Goal: Complete application form

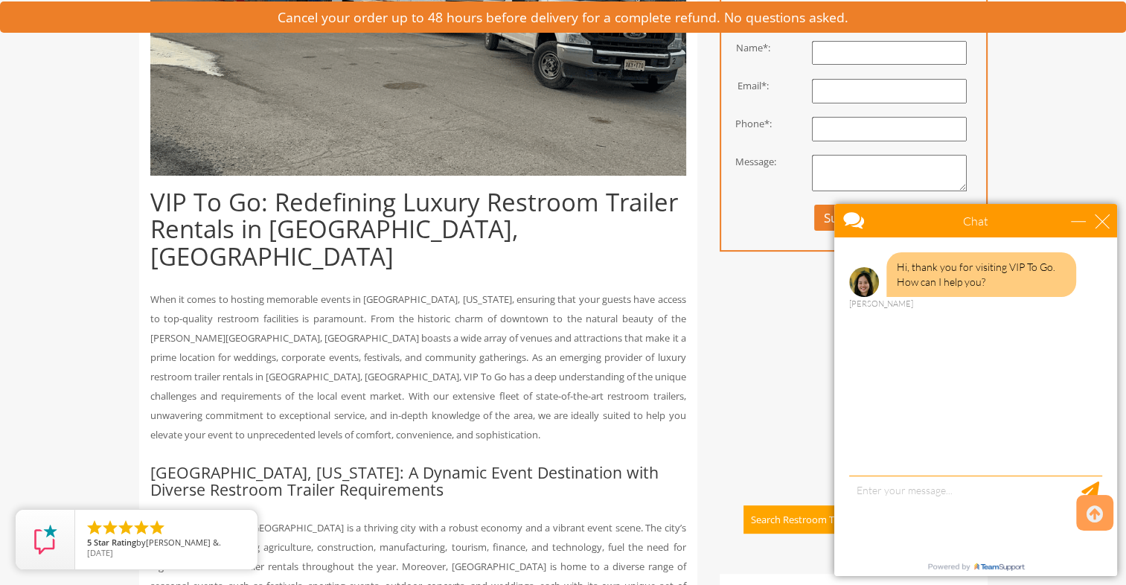
scroll to position [453, 0]
click at [1114, 220] on div "Chat" at bounding box center [976, 220] width 283 height 33
click at [1105, 220] on div "close" at bounding box center [1102, 221] width 15 height 15
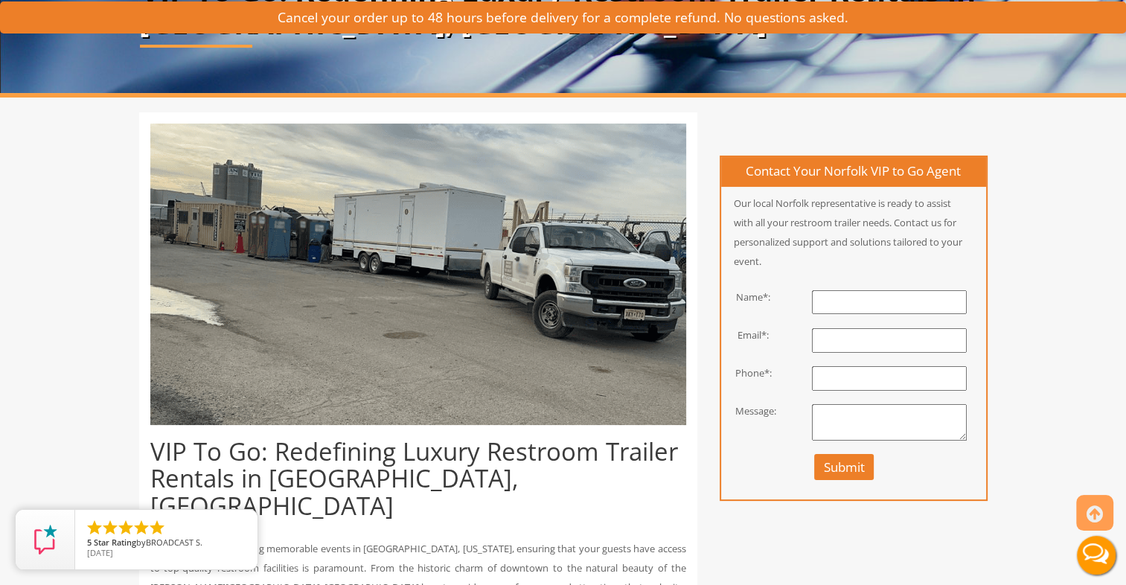
scroll to position [204, 0]
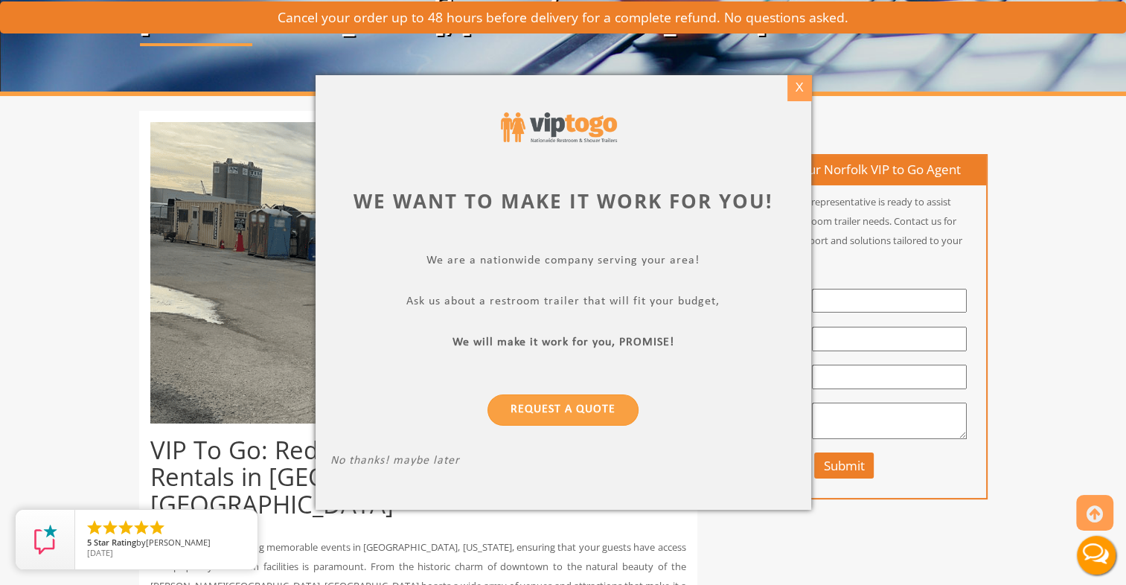
click at [804, 89] on div "X" at bounding box center [799, 87] width 23 height 25
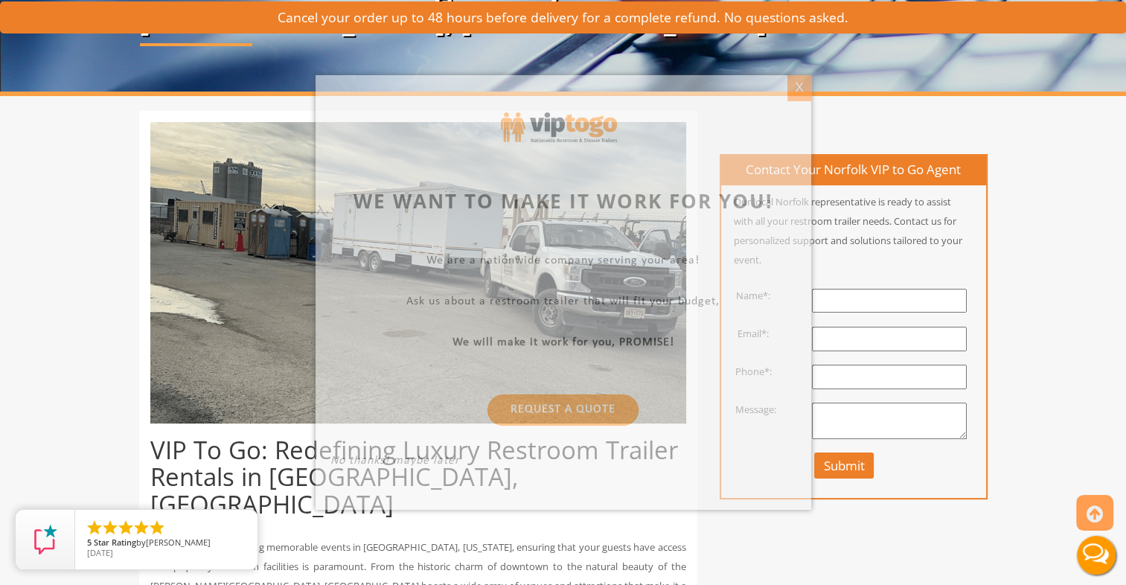
click at [804, 89] on div at bounding box center [563, 292] width 1126 height 585
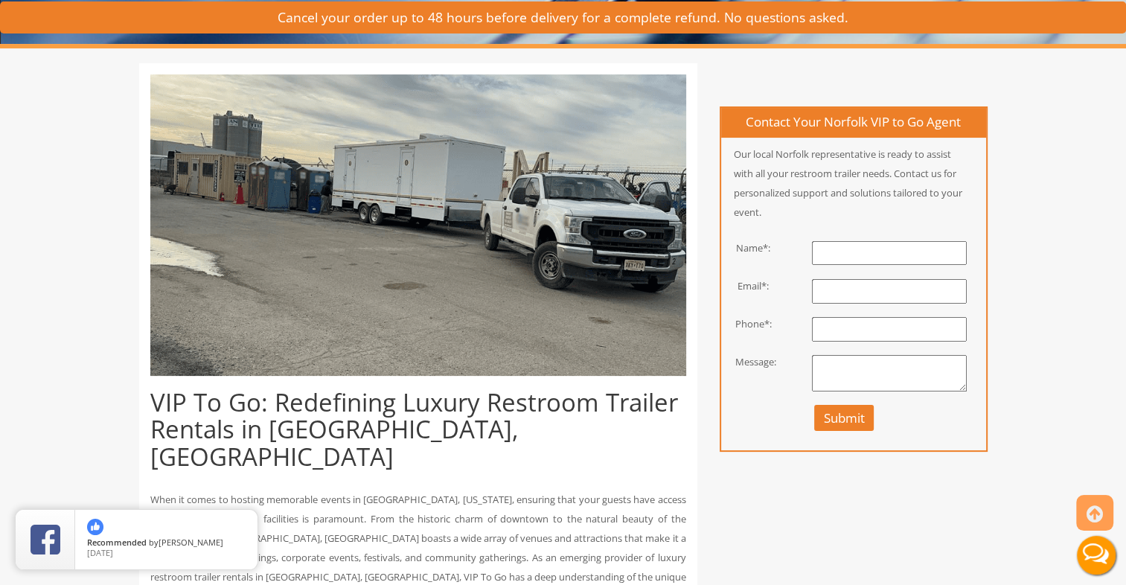
scroll to position [250, 0]
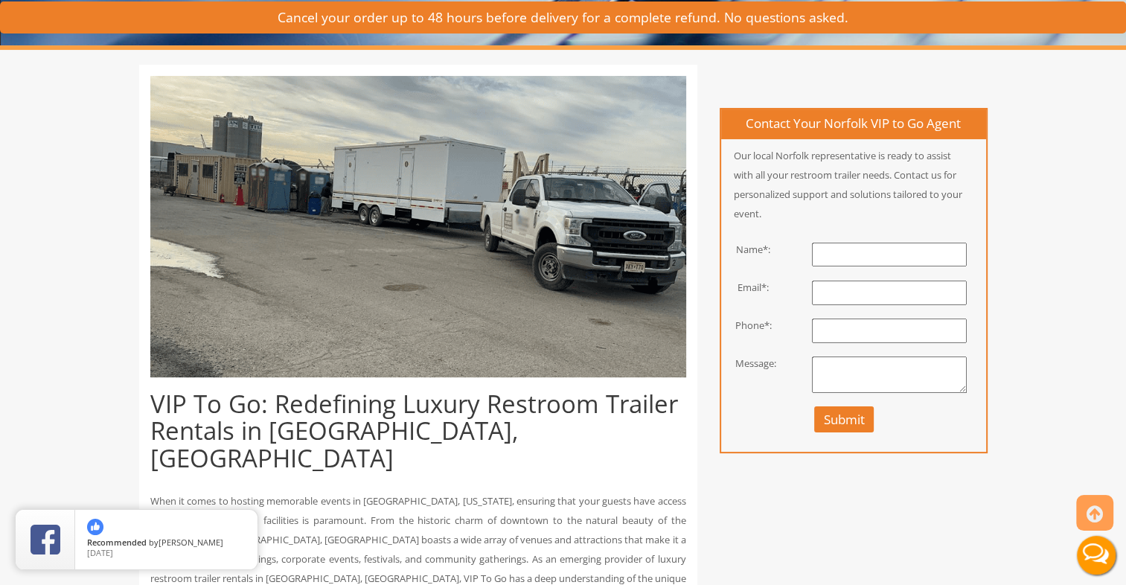
click at [839, 363] on textarea at bounding box center [889, 375] width 155 height 37
paste textarea "Hello My name is [PERSON_NAME], owner of SRV DC LLC (Service-Disabled Veteran-O…"
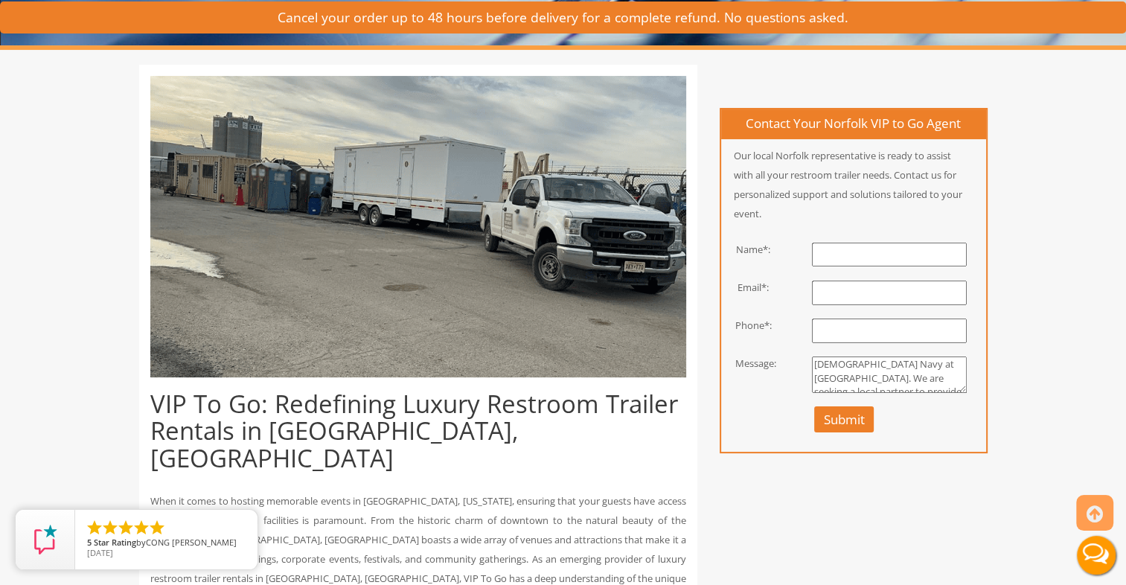
scroll to position [3, 0]
type textarea "Hello My name is [PERSON_NAME], owner of SRV DC LLC (Service-Disabled Veteran-O…"
click at [840, 322] on input "text" at bounding box center [889, 331] width 155 height 25
type input "4158609349"
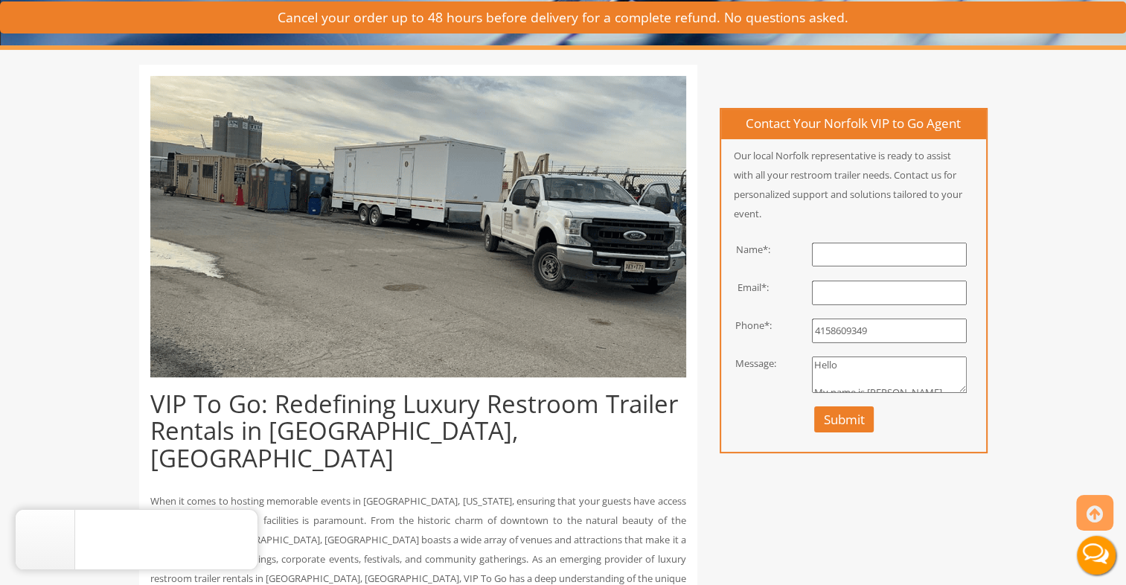
click at [839, 287] on input "email" at bounding box center [889, 293] width 155 height 25
type input "jocquay@srv-dc"
click at [881, 254] on input "Jocquay [PERSON_NAME]" at bounding box center [889, 255] width 155 height 25
type input "[PERSON_NAME]"
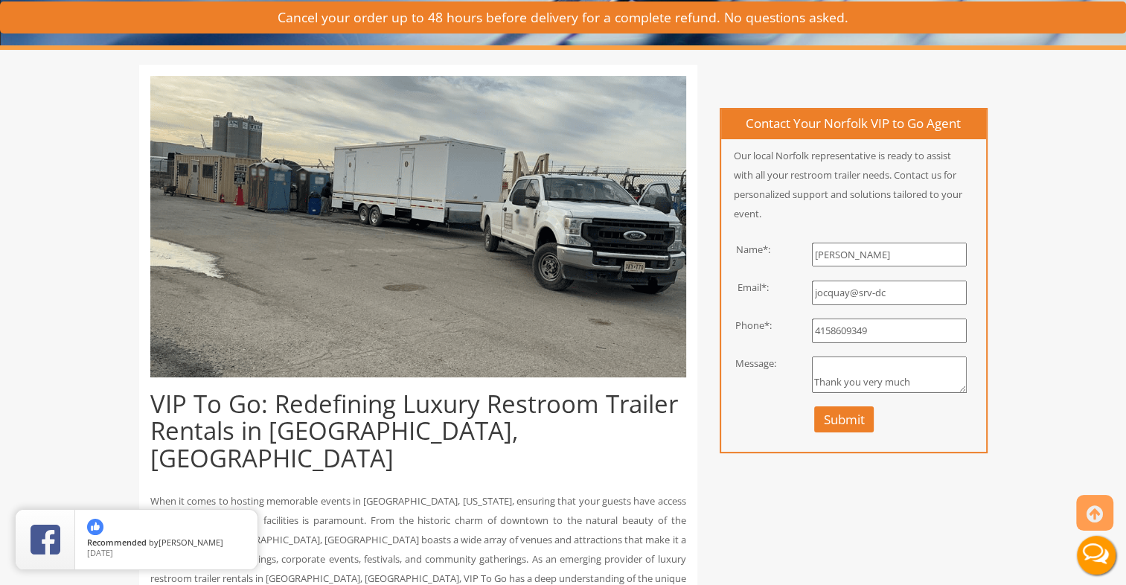
click at [858, 409] on button "Submit" at bounding box center [844, 419] width 60 height 26
click at [914, 285] on input "jocquay@srv-dc" at bounding box center [889, 293] width 155 height 25
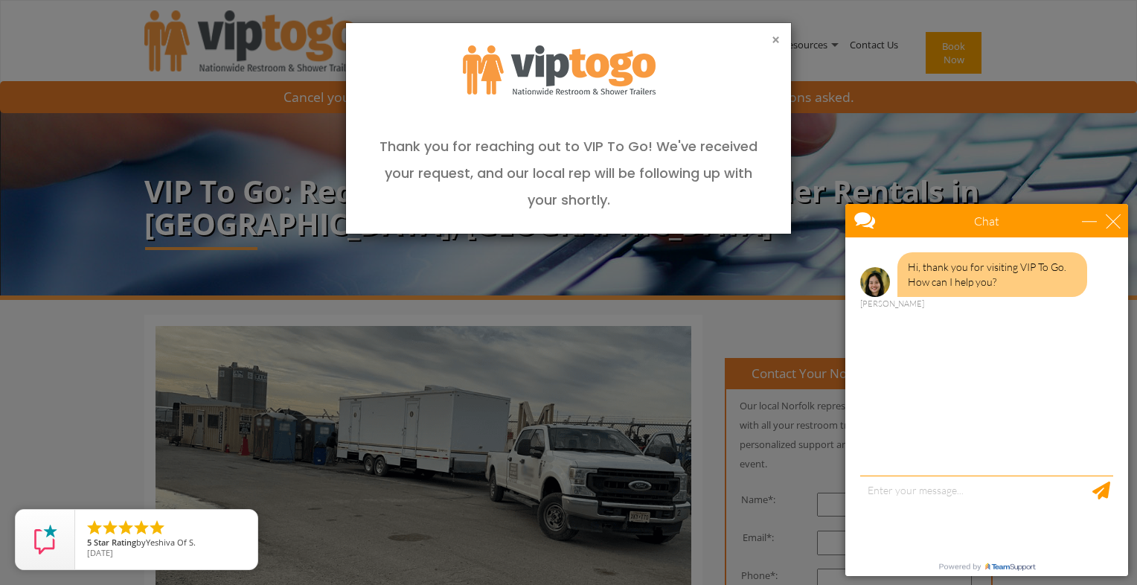
click at [772, 36] on button "×" at bounding box center [776, 40] width 8 height 15
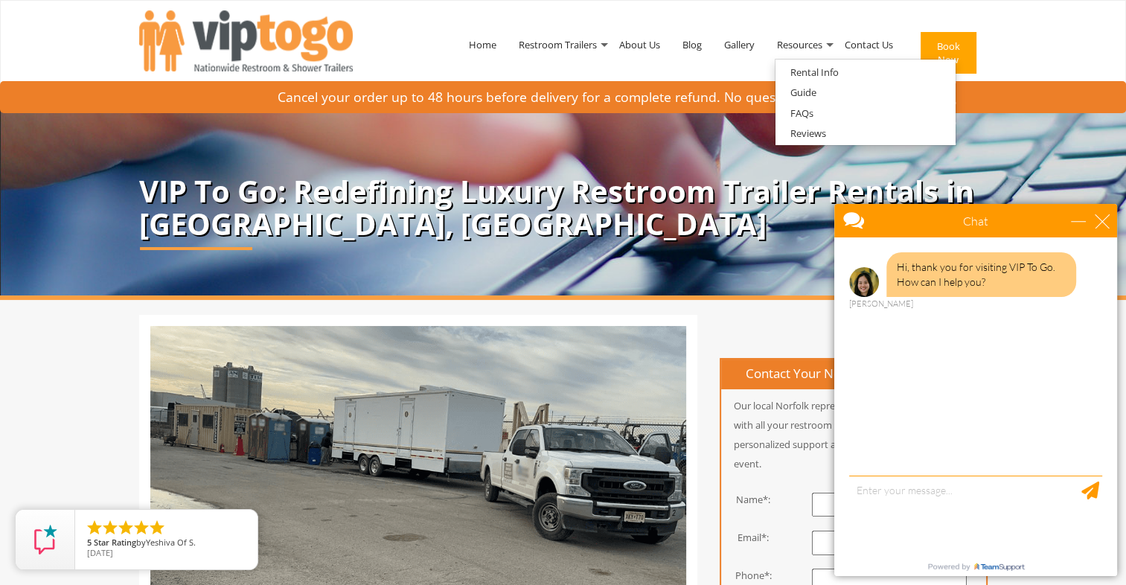
click at [1106, 211] on div "Chat" at bounding box center [976, 220] width 283 height 33
click at [1103, 220] on div "close" at bounding box center [1102, 221] width 15 height 15
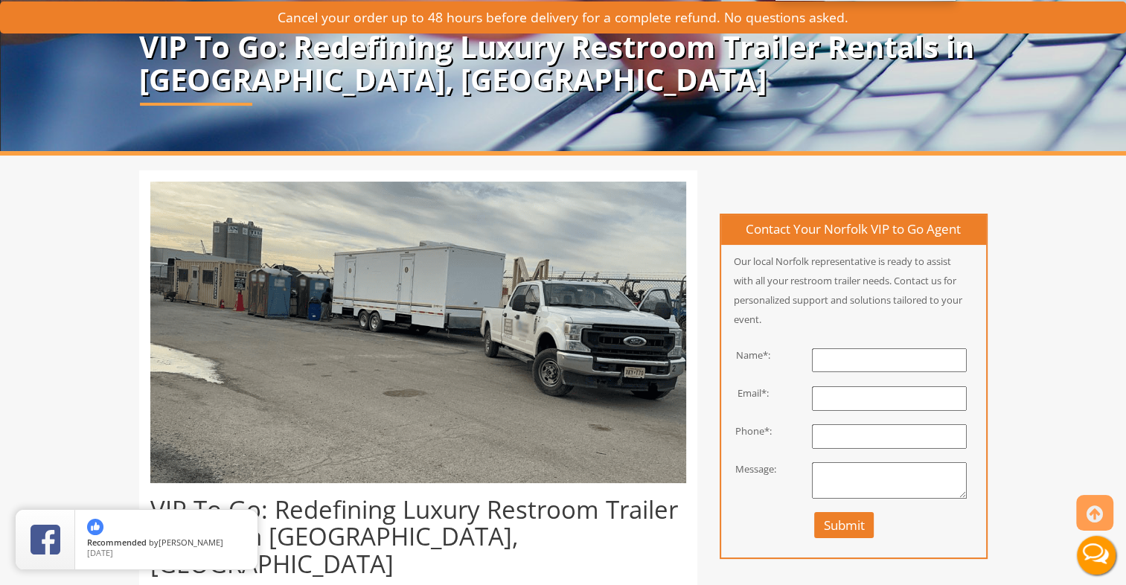
scroll to position [145, 0]
paste input "[EMAIL_ADDRESS][DOMAIN_NAME]"
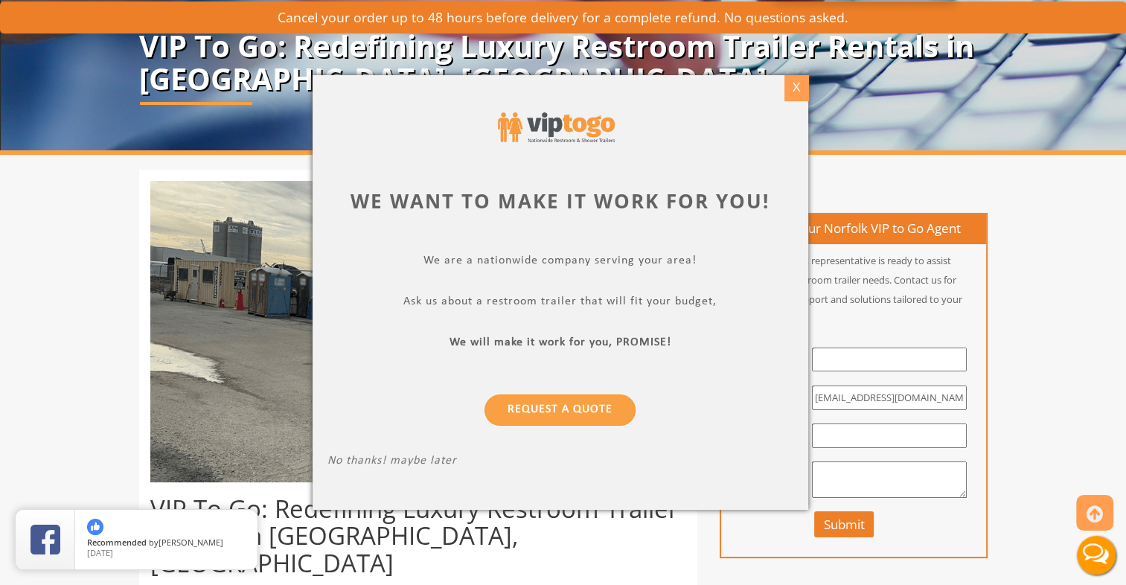
type input "[EMAIL_ADDRESS][DOMAIN_NAME]"
click at [800, 87] on div "X" at bounding box center [796, 87] width 23 height 25
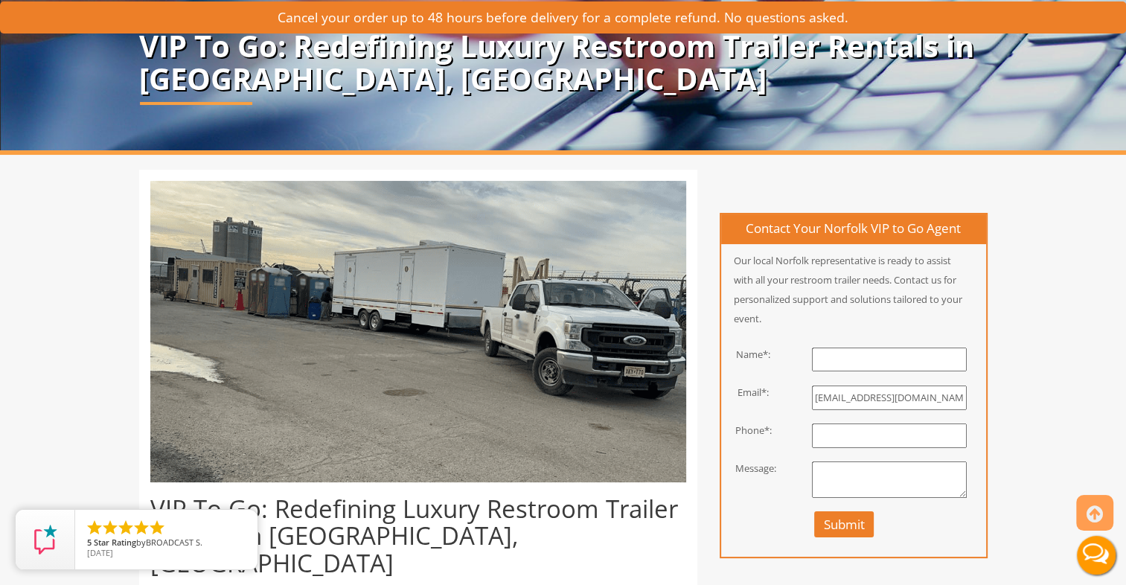
click at [843, 433] on input "text" at bounding box center [889, 436] width 155 height 25
type input "4158609349"
type input "Jocquay [PERSON_NAME]"
click at [846, 480] on textarea at bounding box center [889, 480] width 155 height 37
paste textarea "Hello My name is [PERSON_NAME], owner of SRV DC LLC (Service-Disabled Veteran-O…"
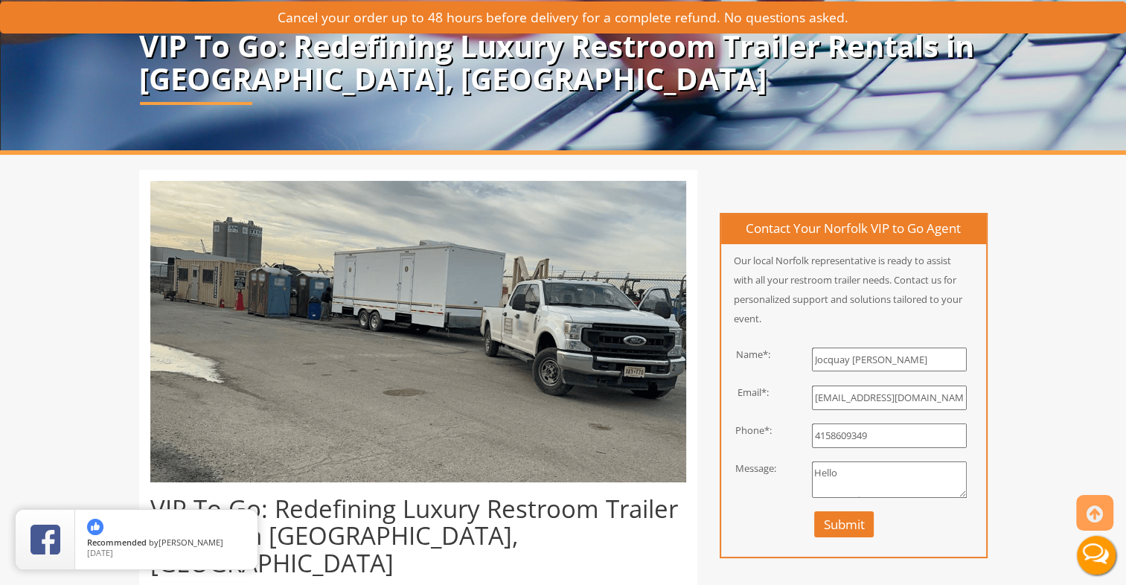
scroll to position [575, 0]
type textarea "Hello My name is [PERSON_NAME], owner of SRV DC LLC (Service-Disabled Veteran-O…"
click at [882, 356] on input "Jocquay [PERSON_NAME]" at bounding box center [889, 360] width 155 height 25
type input "[PERSON_NAME]"
click at [855, 526] on button "Submit" at bounding box center [844, 524] width 60 height 26
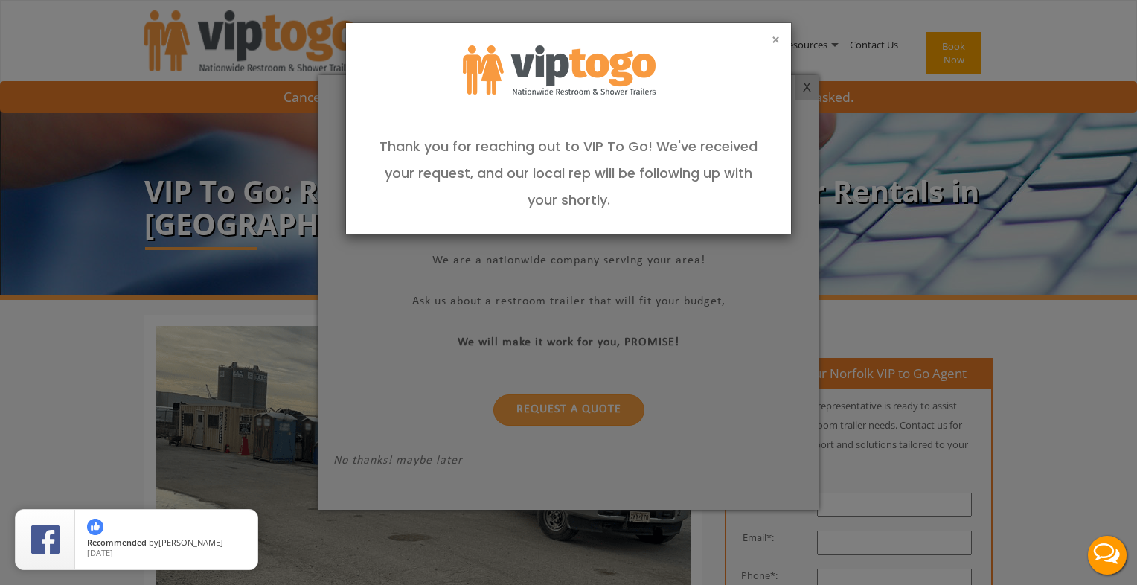
click at [772, 43] on button "×" at bounding box center [776, 40] width 8 height 15
